Goal: Information Seeking & Learning: Learn about a topic

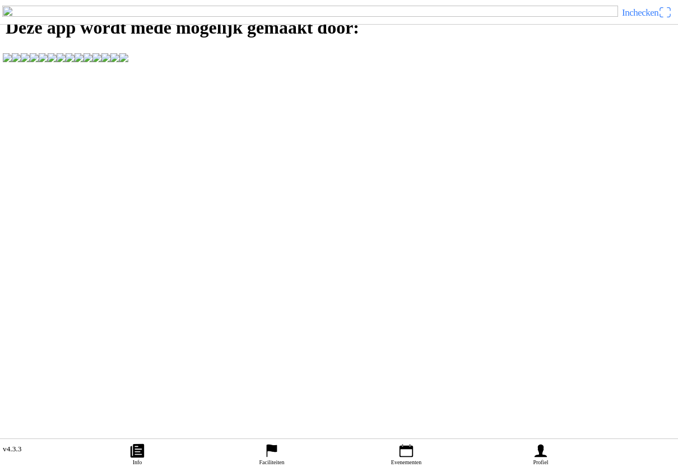
click at [409, 445] on icon "calendar" at bounding box center [406, 451] width 13 height 13
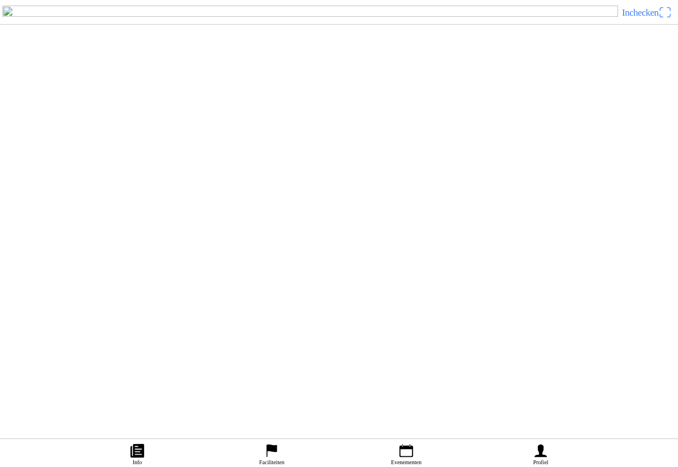
scroll to position [359, 0]
click at [343, 83] on div "[DATE] 12:30 Trainingswedstrijd 1 Dongen 2025 MCT de Dreef" at bounding box center [361, 60] width 624 height 45
click at [424, 443] on link "Evenementen" at bounding box center [406, 453] width 135 height 28
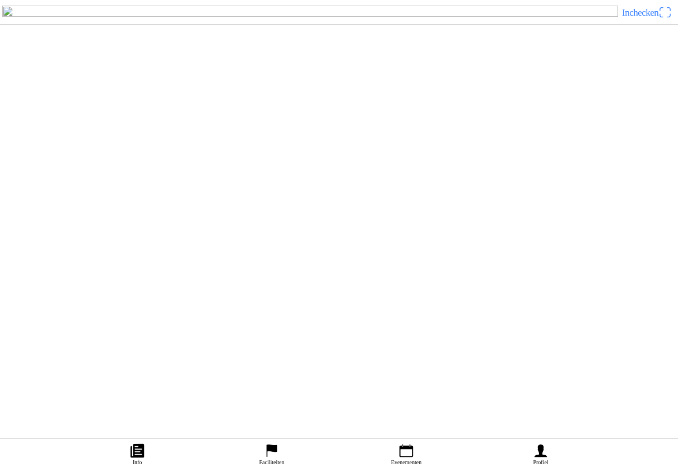
click at [410, 444] on icon "calendar" at bounding box center [406, 451] width 17 height 17
